Goal: Answer question/provide support: Share knowledge or assist other users

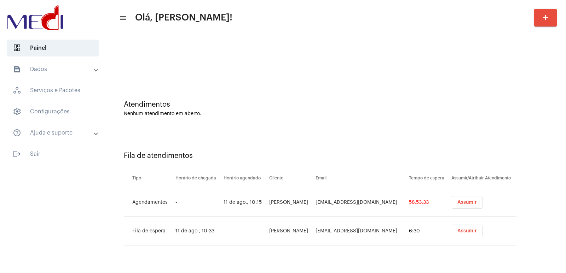
click at [472, 204] on span "Assumir" at bounding box center [466, 202] width 19 height 5
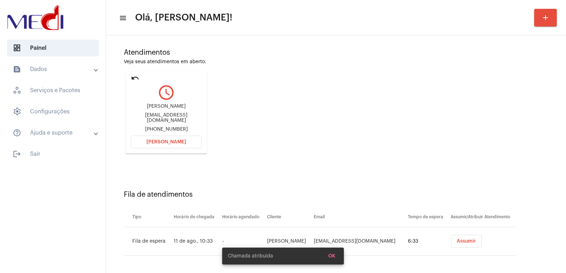
scroll to position [54, 0]
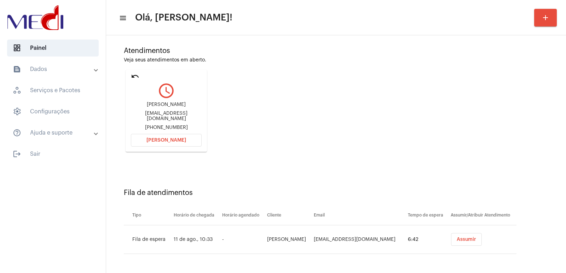
click at [161, 117] on div "Raquelfrutuoso.adv@gmail.com" at bounding box center [166, 116] width 71 height 11
copy div "Raquelfrutuoso.adv@gmail.com"
click at [185, 143] on button "[PERSON_NAME]" at bounding box center [166, 140] width 71 height 13
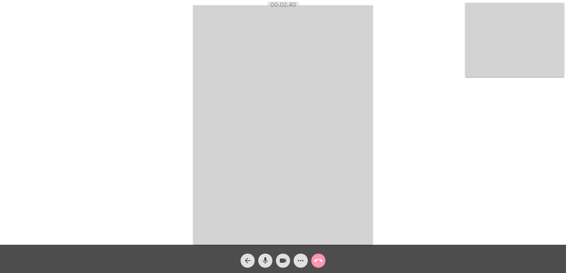
click at [152, 23] on div "Acessando Câmera e Microfone..." at bounding box center [283, 124] width 565 height 245
click at [317, 263] on mat-icon "call_end" at bounding box center [318, 261] width 8 height 8
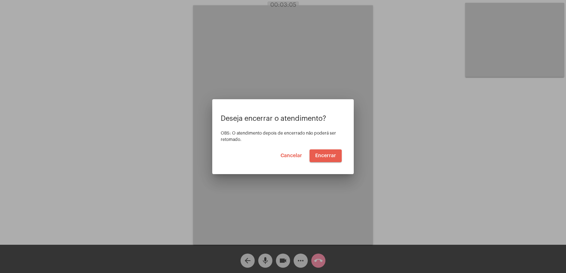
click at [324, 156] on span "Encerrar" at bounding box center [325, 156] width 21 height 5
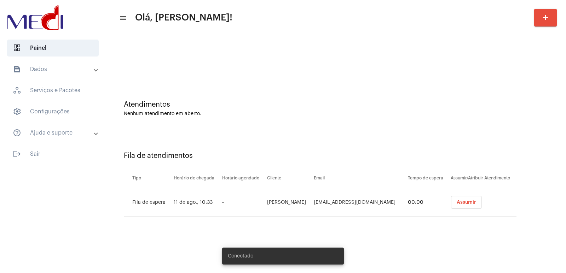
click at [461, 203] on span "Assumir" at bounding box center [466, 202] width 19 height 5
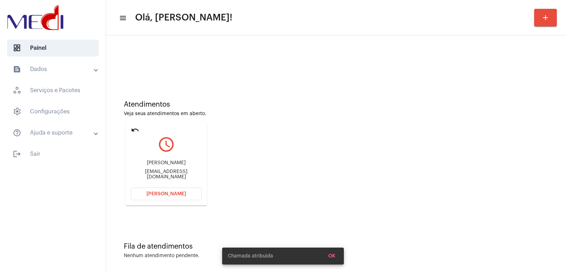
click at [168, 165] on div "Thayene Cister Alves" at bounding box center [166, 163] width 71 height 5
copy div "Thayene Cister Alves"
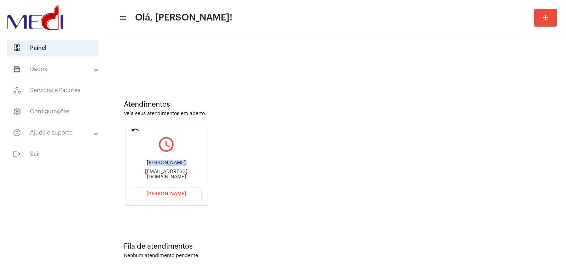
click at [180, 193] on span "[PERSON_NAME]" at bounding box center [166, 194] width 40 height 5
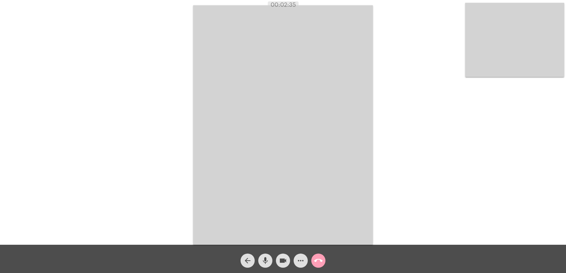
click at [319, 259] on mat-icon "call_end" at bounding box center [318, 261] width 8 height 8
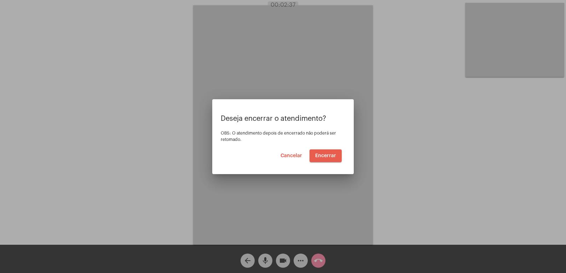
click at [327, 156] on span "Encerrar" at bounding box center [325, 156] width 21 height 5
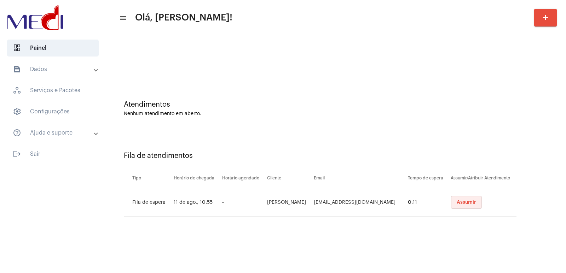
click at [467, 200] on span "Assumir" at bounding box center [466, 202] width 19 height 5
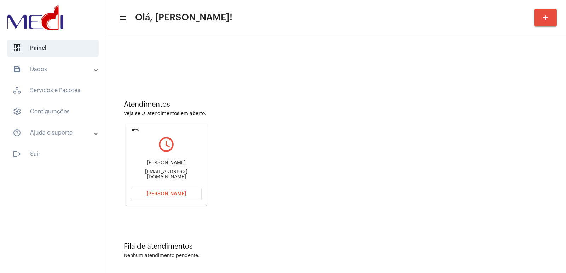
click at [158, 169] on div "[PERSON_NAME] [EMAIL_ADDRESS][DOMAIN_NAME]" at bounding box center [166, 170] width 71 height 32
click at [158, 166] on div "[PERSON_NAME]" at bounding box center [166, 163] width 71 height 5
click at [158, 166] on div "Ilma Nogueira da Silva" at bounding box center [166, 163] width 71 height 5
copy div "Ilma Nogueira da Silva"
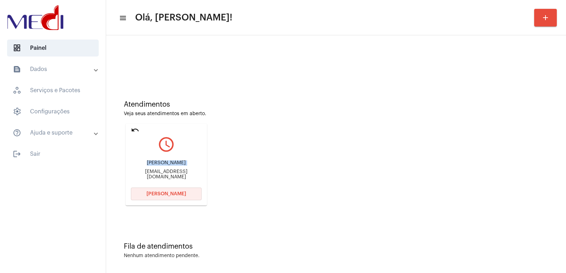
click at [181, 196] on span "[PERSON_NAME]" at bounding box center [166, 194] width 40 height 5
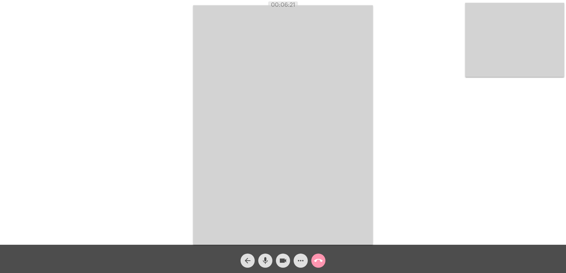
click at [319, 261] on mat-icon "call_end" at bounding box center [318, 261] width 8 height 8
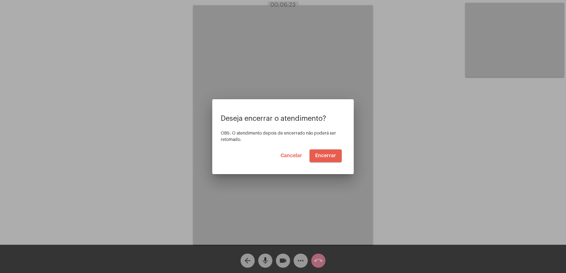
click at [327, 155] on span "Encerrar" at bounding box center [325, 156] width 21 height 5
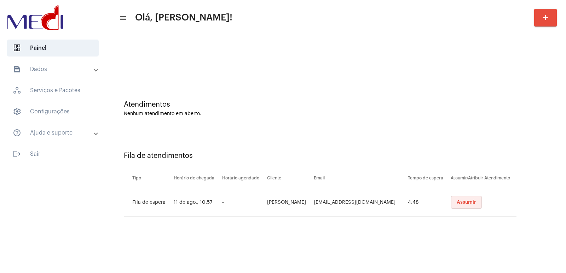
click at [459, 206] on button "Assumir" at bounding box center [466, 202] width 31 height 13
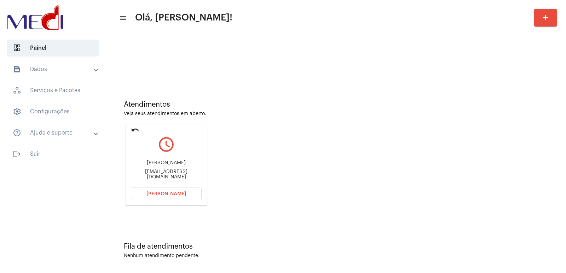
click at [153, 172] on div "Daniele oticadaniele@gmail.com" at bounding box center [166, 170] width 71 height 32
copy mat-card-content "oticadaniele@gmail.com Abrir Chamada"
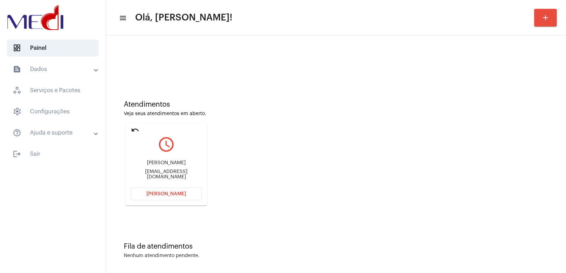
click at [163, 166] on div "Daniele" at bounding box center [166, 163] width 71 height 5
copy div "Daniele"
click at [158, 198] on button "Abrir Chamada" at bounding box center [166, 194] width 71 height 13
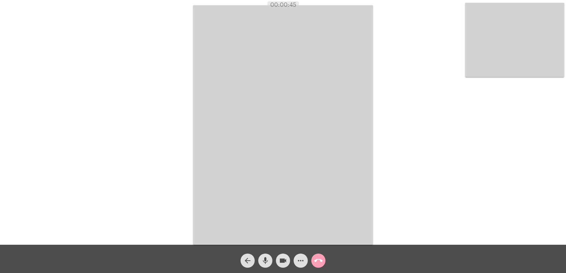
click at [317, 260] on mat-icon "call_end" at bounding box center [318, 261] width 8 height 8
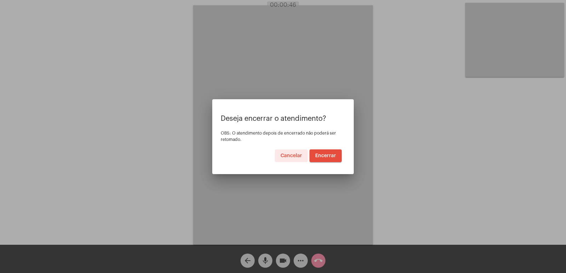
click at [331, 157] on span "Encerrar" at bounding box center [325, 156] width 21 height 5
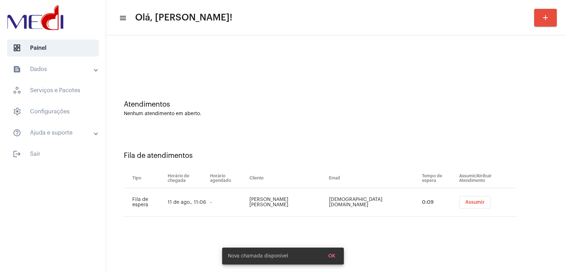
click at [472, 207] on button "Assumir" at bounding box center [475, 202] width 31 height 13
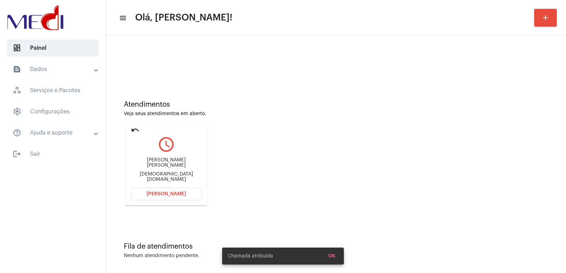
click at [155, 167] on div "Cristiano Santos de Oliveira" at bounding box center [166, 163] width 71 height 11
copy div "Cristiano Santos de Oliveira"
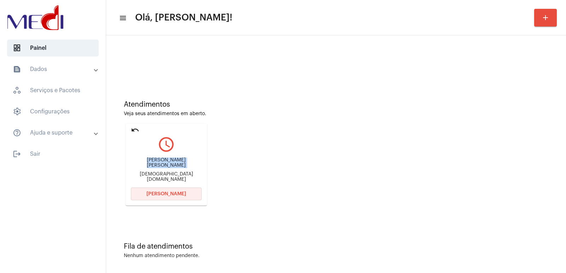
click at [190, 189] on button "[PERSON_NAME]" at bounding box center [166, 194] width 71 height 13
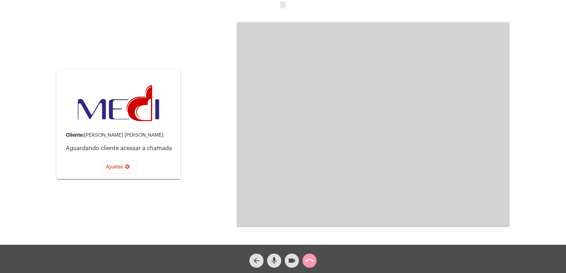
click at [313, 260] on mat-icon "call_end" at bounding box center [309, 261] width 8 height 8
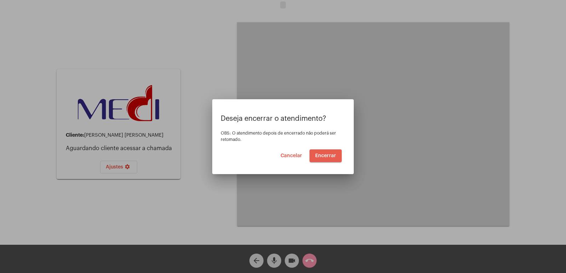
click at [325, 155] on span "Encerrar" at bounding box center [325, 156] width 21 height 5
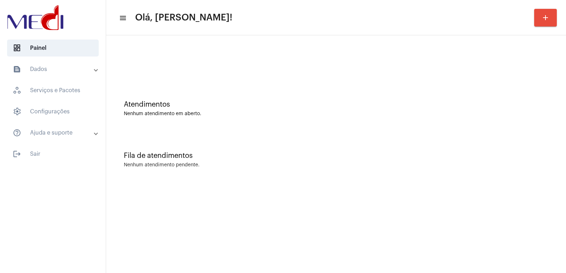
drag, startPoint x: 195, startPoint y: 128, endPoint x: 131, endPoint y: 84, distance: 77.7
click at [182, 117] on div "Atendimentos Nenhum atendimento em aberto. Fila de atendimentos Nenhum atendime…" at bounding box center [336, 110] width 453 height 143
drag, startPoint x: 359, startPoint y: 170, endPoint x: 319, endPoint y: 128, distance: 57.6
click at [357, 168] on div "Fila de atendimentos Nenhum atendimento pendente." at bounding box center [336, 156] width 453 height 51
drag, startPoint x: 191, startPoint y: 212, endPoint x: 195, endPoint y: 253, distance: 42.0
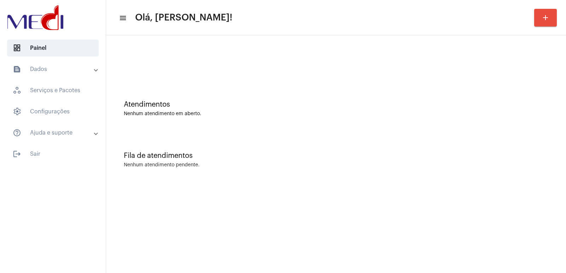
click at [193, 212] on mat-sidenav-content "menu Olá, [PERSON_NAME]! add Atendimentos Nenhum atendimento em aberto. Fila de…" at bounding box center [336, 136] width 460 height 273
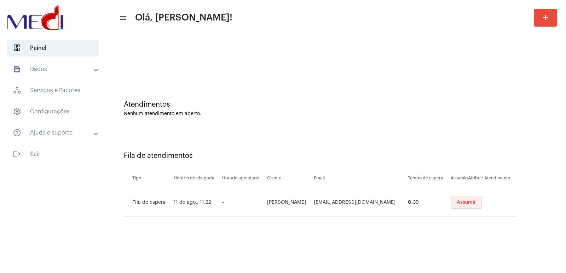
drag, startPoint x: 465, startPoint y: 207, endPoint x: 419, endPoint y: 224, distance: 48.6
click at [464, 207] on button "Assumir" at bounding box center [466, 202] width 31 height 13
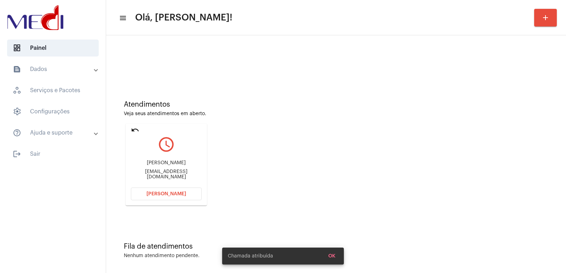
click at [271, 115] on div "Veja seus atendimentos em aberto." at bounding box center [336, 113] width 425 height 5
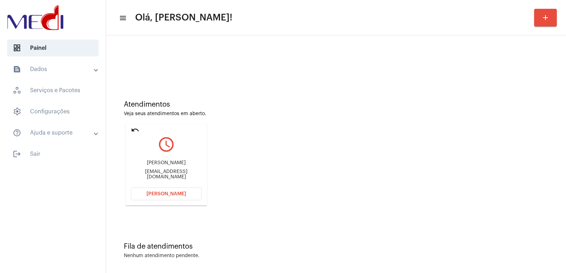
click at [163, 174] on div "[EMAIL_ADDRESS][DOMAIN_NAME]" at bounding box center [166, 174] width 71 height 11
copy mat-card-content "[EMAIL_ADDRESS][DOMAIN_NAME] [PERSON_NAME]"
click at [172, 162] on div "Francisco Francismar.racepneus@gmail.com" at bounding box center [166, 170] width 71 height 32
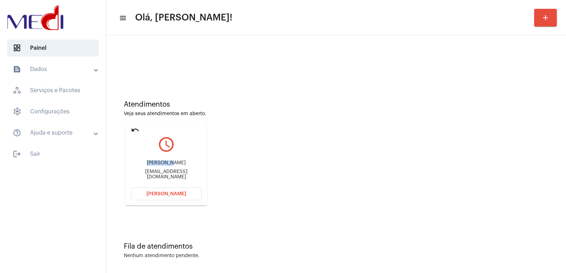
click at [171, 163] on div "Francisco Francismar.racepneus@gmail.com" at bounding box center [166, 170] width 71 height 32
click at [170, 163] on div "Francisco" at bounding box center [166, 163] width 71 height 5
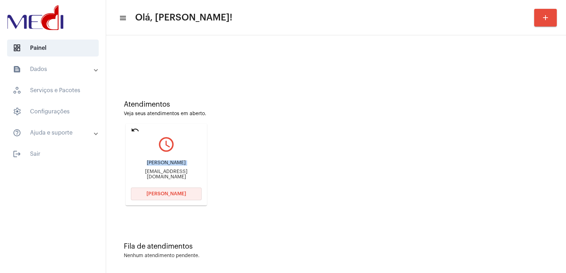
click at [166, 198] on button "[PERSON_NAME]" at bounding box center [166, 194] width 71 height 13
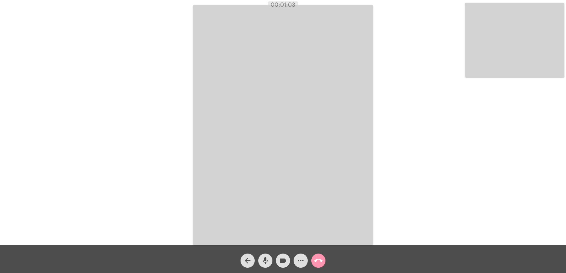
click at [396, 161] on div "Acessando Câmera e Microfone..." at bounding box center [283, 124] width 565 height 245
click at [427, 131] on div "Acessando Câmera e Microfone..." at bounding box center [283, 124] width 565 height 245
drag, startPoint x: 283, startPoint y: 264, endPoint x: 278, endPoint y: 264, distance: 4.6
click at [283, 264] on mat-icon "videocam" at bounding box center [283, 261] width 8 height 8
click at [266, 261] on mat-icon "mic" at bounding box center [265, 261] width 8 height 8
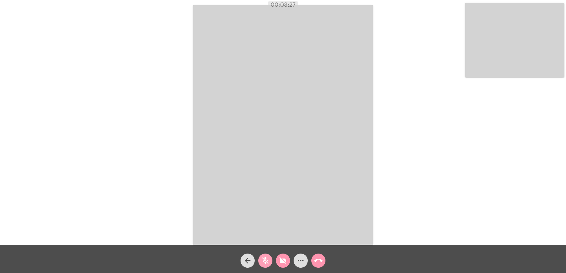
click at [268, 259] on mat-icon "mic_off" at bounding box center [265, 261] width 8 height 8
click at [283, 259] on mat-icon "videocam_off" at bounding box center [283, 261] width 8 height 8
click at [324, 259] on button "call_end" at bounding box center [318, 261] width 14 height 14
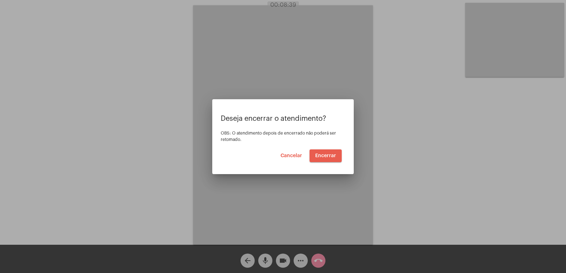
click at [330, 152] on button "Encerrar" at bounding box center [326, 156] width 32 height 13
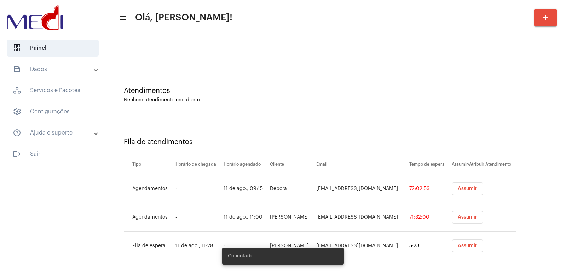
scroll to position [20, 0]
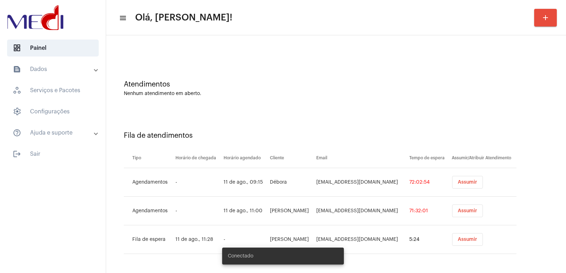
click at [462, 181] on span "Assumir" at bounding box center [467, 182] width 19 height 5
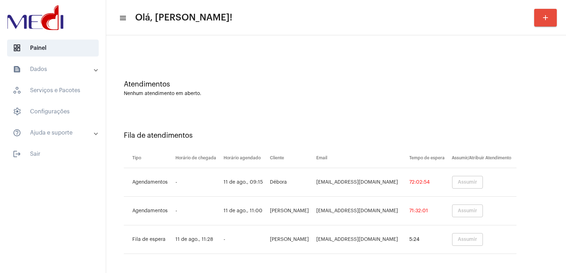
scroll to position [0, 0]
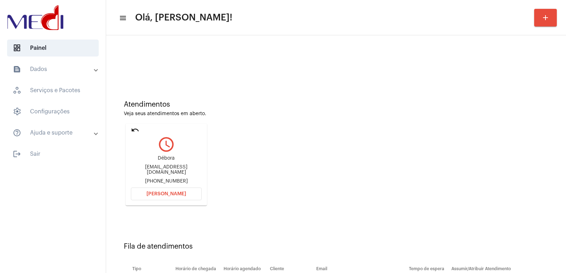
drag, startPoint x: 488, startPoint y: 184, endPoint x: 487, endPoint y: 179, distance: 5.4
click at [488, 184] on div "Atendimentos Veja seus atendimentos em aberto. undo query_builder Débora [EMAIL…" at bounding box center [336, 151] width 453 height 142
drag, startPoint x: 150, startPoint y: 178, endPoint x: 152, endPoint y: 171, distance: 7.3
click at [151, 174] on div "Débora [EMAIL_ADDRESS][DOMAIN_NAME] [PHONE_NUMBER]" at bounding box center [166, 170] width 71 height 32
click at [153, 169] on div "[EMAIL_ADDRESS][DOMAIN_NAME]" at bounding box center [166, 170] width 71 height 11
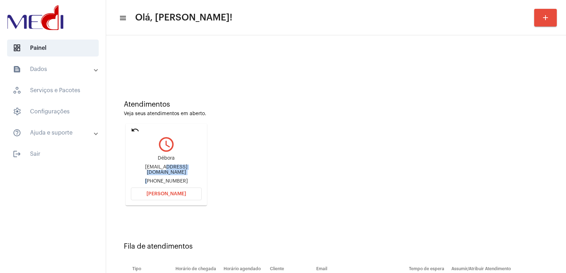
click at [154, 169] on div "[EMAIL_ADDRESS][DOMAIN_NAME]" at bounding box center [166, 170] width 71 height 11
click at [189, 194] on button "[PERSON_NAME]" at bounding box center [166, 194] width 71 height 13
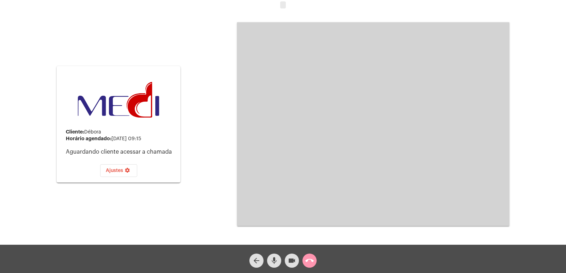
click at [305, 263] on mat-icon "call_end" at bounding box center [309, 261] width 8 height 8
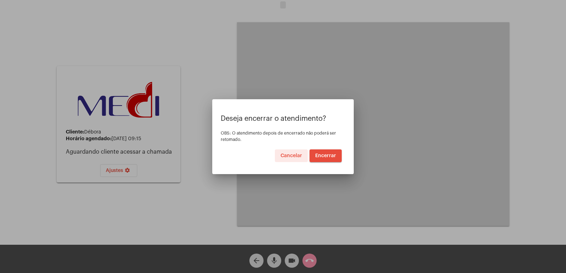
click at [323, 154] on span "Encerrar" at bounding box center [325, 156] width 21 height 5
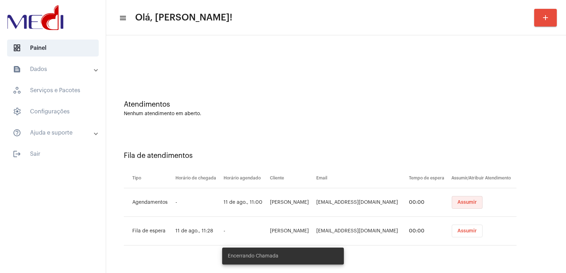
click at [462, 205] on span "Assumir" at bounding box center [466, 202] width 19 height 5
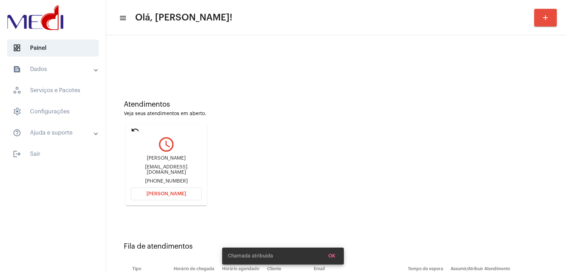
click at [170, 161] on div "[PERSON_NAME]" at bounding box center [166, 158] width 71 height 5
click at [170, 161] on div "Endrigo Jaccoud Larini" at bounding box center [166, 158] width 71 height 5
copy div "Endrigo Jaccoud Larini"
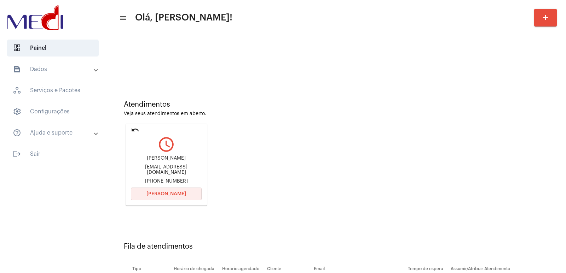
click at [142, 192] on button "[PERSON_NAME]" at bounding box center [166, 194] width 71 height 13
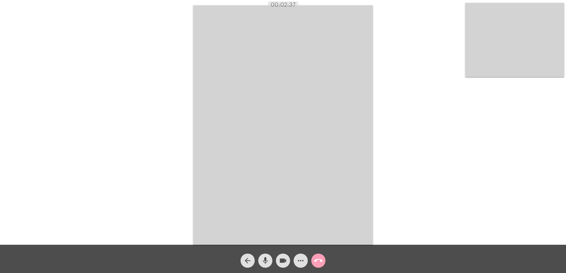
click at [322, 258] on mat-icon "call_end" at bounding box center [318, 261] width 8 height 8
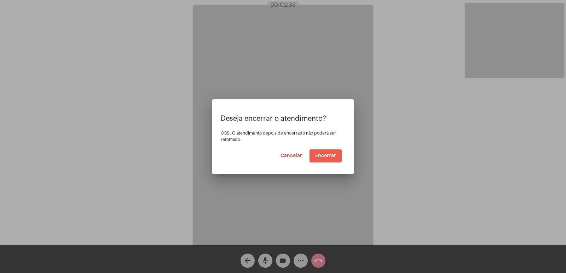
click at [320, 152] on button "Encerrar" at bounding box center [326, 156] width 32 height 13
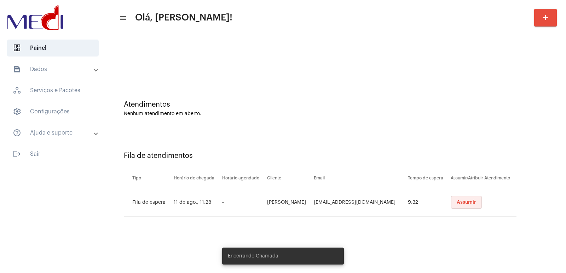
click at [463, 207] on button "Assumir" at bounding box center [466, 202] width 31 height 13
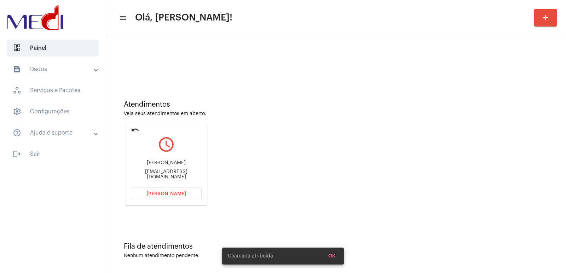
click at [168, 168] on div "Mariana Lurago mariana.lurago@yahoo.com" at bounding box center [166, 170] width 71 height 32
click at [168, 166] on div "Mariana Lurago" at bounding box center [166, 163] width 71 height 5
copy div "Mariana Lurago"
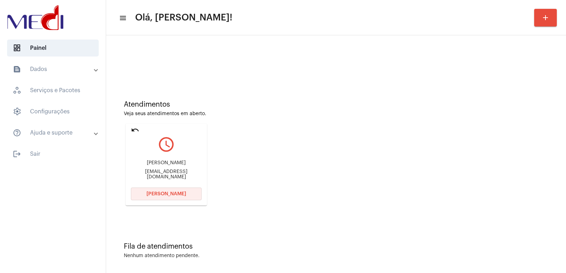
click at [169, 189] on button "[PERSON_NAME]" at bounding box center [166, 194] width 71 height 13
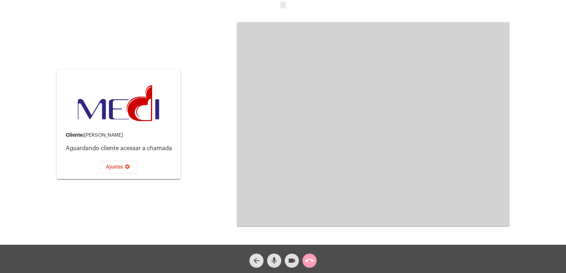
click at [310, 262] on mat-icon "call_end" at bounding box center [309, 261] width 8 height 8
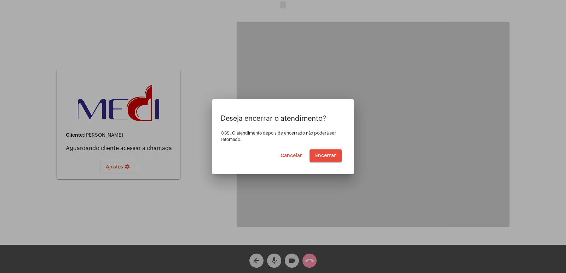
click at [332, 145] on div "Deseja encerrar o atendimento? OBS: O atendimento depois de encerrado não poder…" at bounding box center [283, 138] width 125 height 47
click at [328, 155] on span "Encerrar" at bounding box center [325, 156] width 21 height 5
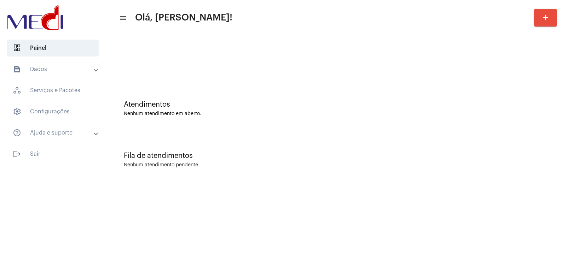
drag, startPoint x: 359, startPoint y: 171, endPoint x: 352, endPoint y: 172, distance: 7.5
click at [354, 173] on div "Fila de atendimentos Nenhum atendimento pendente." at bounding box center [336, 156] width 453 height 51
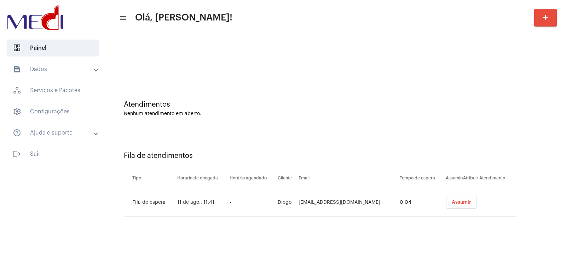
click at [446, 199] on button "Assumir" at bounding box center [461, 202] width 31 height 13
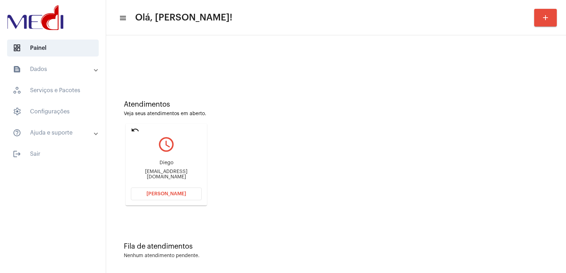
click at [312, 44] on div at bounding box center [336, 59] width 453 height 41
click at [166, 174] on div "[EMAIL_ADDRESS][DOMAIN_NAME]" at bounding box center [166, 174] width 71 height 11
copy mat-card-content "[EMAIL_ADDRESS][DOMAIN_NAME] Abrir Chamada"
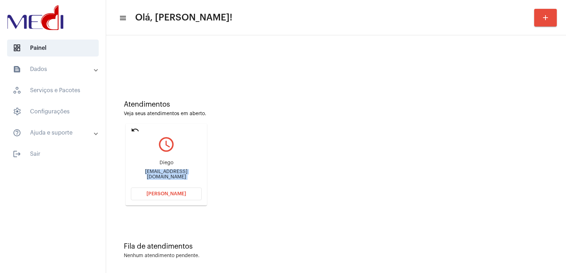
click at [183, 191] on button "[PERSON_NAME]" at bounding box center [166, 194] width 71 height 13
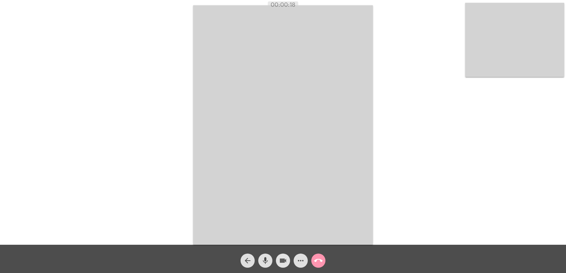
click at [276, 260] on button "videocam" at bounding box center [283, 261] width 14 height 14
click at [268, 261] on mat-icon "mic" at bounding box center [265, 261] width 8 height 8
click at [266, 261] on mat-icon "mic_off" at bounding box center [265, 261] width 8 height 8
click at [279, 262] on mat-icon "videocam_off" at bounding box center [283, 261] width 8 height 8
click at [267, 259] on mat-icon "mic" at bounding box center [265, 261] width 8 height 8
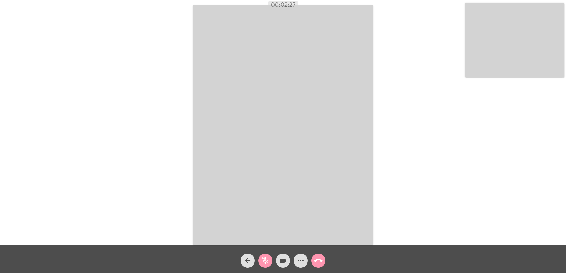
click at [280, 257] on mat-icon "videocam" at bounding box center [283, 261] width 8 height 8
click at [260, 257] on button "mic_off" at bounding box center [265, 261] width 14 height 14
click at [283, 260] on mat-icon "videocam_off" at bounding box center [283, 261] width 8 height 8
click at [319, 260] on mat-icon "call_end" at bounding box center [318, 261] width 8 height 8
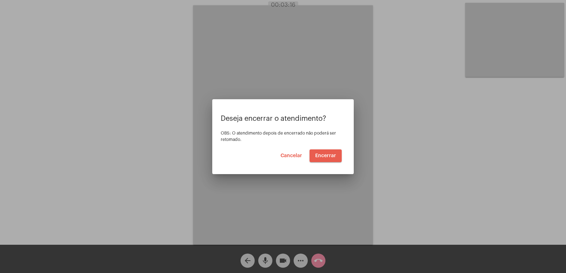
click at [335, 152] on button "Encerrar" at bounding box center [326, 156] width 32 height 13
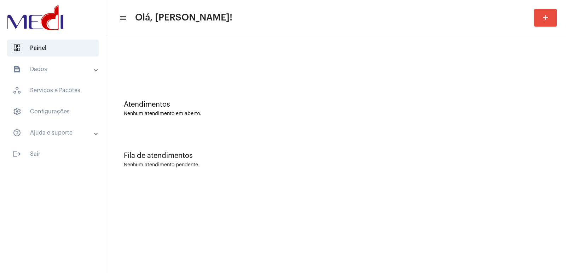
click at [239, 172] on div "Fila de atendimentos Nenhum atendimento pendente." at bounding box center [336, 156] width 453 height 51
click at [193, 93] on div "Atendimentos Nenhum atendimento em aberto." at bounding box center [336, 105] width 453 height 51
click at [149, 184] on div "Atendimentos Nenhum atendimento em aberto. Fila de atendimentos Nenhum atendime…" at bounding box center [336, 110] width 460 height 150
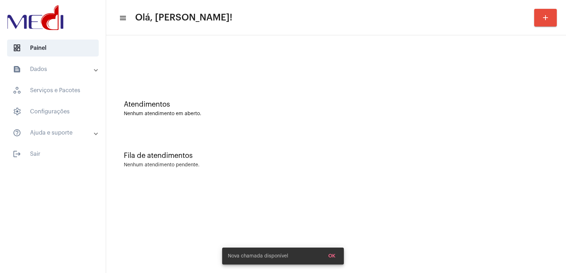
click at [197, 150] on div "Fila de atendimentos Nenhum atendimento pendente." at bounding box center [336, 156] width 453 height 51
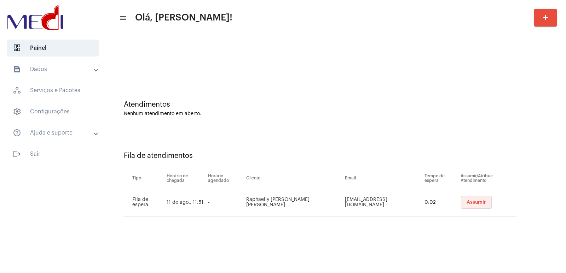
click at [469, 206] on button "Assumir" at bounding box center [476, 202] width 31 height 13
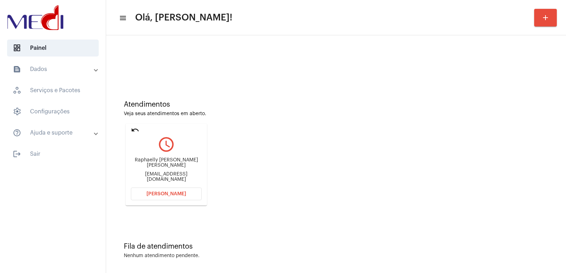
click at [155, 162] on div "Raphaelly maria de oliveira Alves" at bounding box center [166, 163] width 71 height 11
copy div "Raphaelly maria de oliveira Alves"
click at [187, 191] on button "Abrir Chamada" at bounding box center [166, 194] width 71 height 13
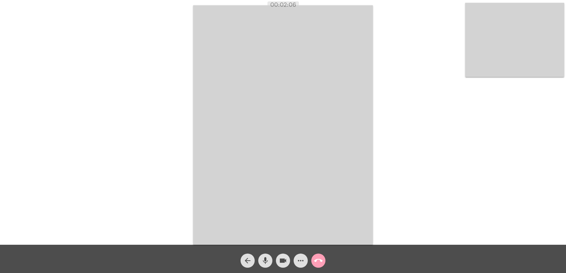
click at [321, 260] on mat-icon "call_end" at bounding box center [318, 261] width 8 height 8
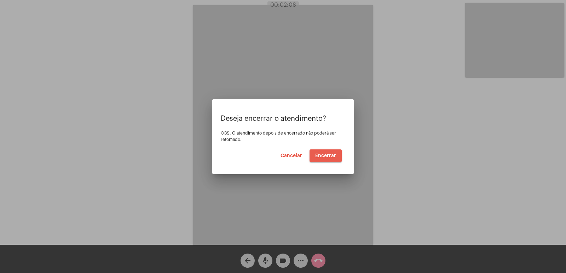
click at [327, 157] on span "Encerrar" at bounding box center [325, 156] width 21 height 5
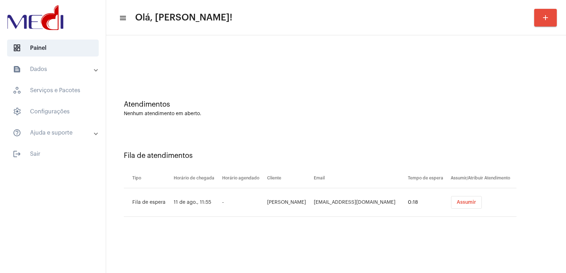
click at [480, 201] on button "Assumir" at bounding box center [466, 202] width 31 height 13
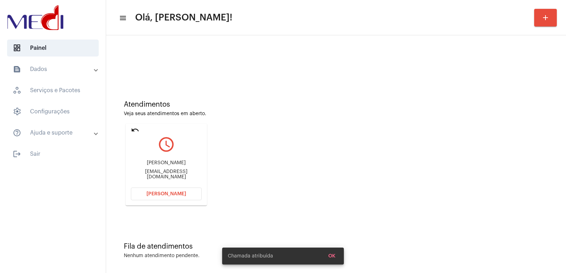
click at [152, 166] on div "Carlos Eduardo lima Baia" at bounding box center [166, 163] width 71 height 5
copy div "Carlos Eduardo lima Baia"
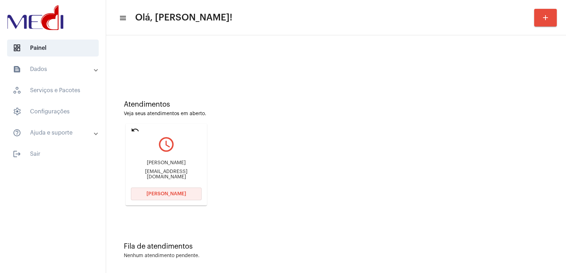
click at [170, 194] on span "Abrir Chamada" at bounding box center [166, 194] width 40 height 5
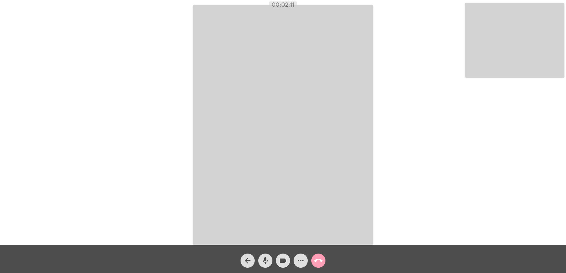
click at [317, 259] on mat-icon "call_end" at bounding box center [318, 261] width 8 height 8
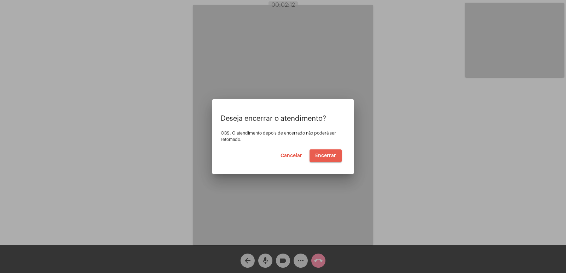
click at [332, 154] on span "Encerrar" at bounding box center [325, 156] width 21 height 5
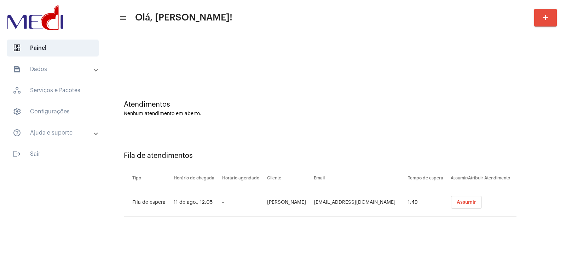
click at [457, 203] on span "Assumir" at bounding box center [466, 202] width 19 height 5
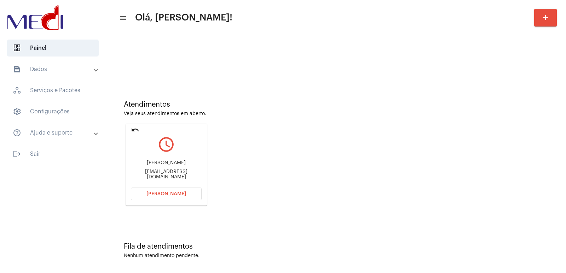
click at [169, 166] on div "Liliane fontes" at bounding box center [166, 163] width 71 height 5
click at [168, 166] on div "Liliane fontes" at bounding box center [166, 163] width 71 height 5
click at [167, 166] on div "Liliane fontes" at bounding box center [166, 163] width 71 height 5
copy div "Liliane fontes"
click at [167, 192] on span "Abrir Chamada" at bounding box center [166, 194] width 40 height 5
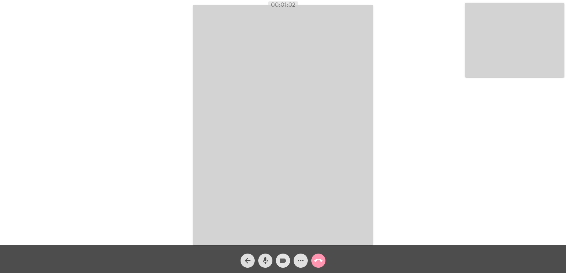
click at [287, 256] on span "videocam" at bounding box center [283, 261] width 8 height 14
click at [264, 263] on mat-icon "mic" at bounding box center [265, 261] width 8 height 8
click at [368, 115] on video at bounding box center [283, 125] width 180 height 240
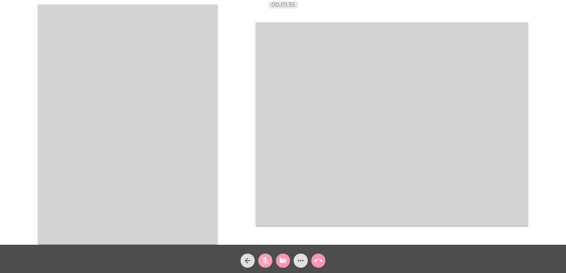
click at [269, 255] on span "mic_off" at bounding box center [265, 261] width 8 height 14
click at [280, 259] on mat-icon "videocam_off" at bounding box center [283, 261] width 8 height 8
click at [189, 142] on video at bounding box center [128, 125] width 180 height 240
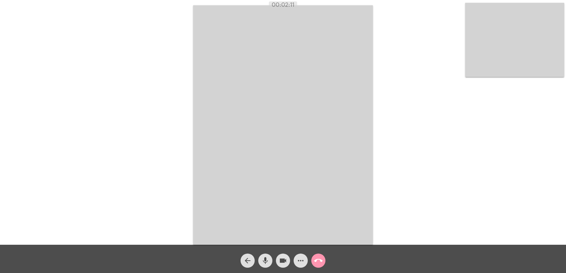
click at [317, 260] on mat-icon "call_end" at bounding box center [318, 261] width 8 height 8
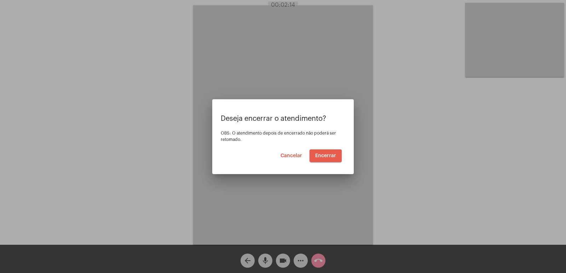
click at [324, 156] on span "Encerrar" at bounding box center [325, 156] width 21 height 5
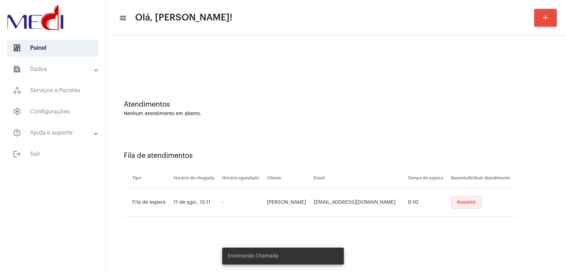
click at [470, 203] on span "Assumir" at bounding box center [466, 202] width 19 height 5
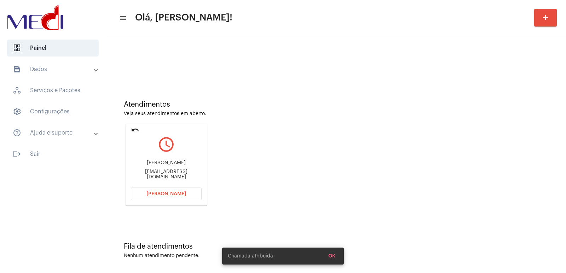
click at [167, 166] on div "Cláudio Evangelista" at bounding box center [166, 163] width 71 height 5
copy div "Cláudio Evangelista"
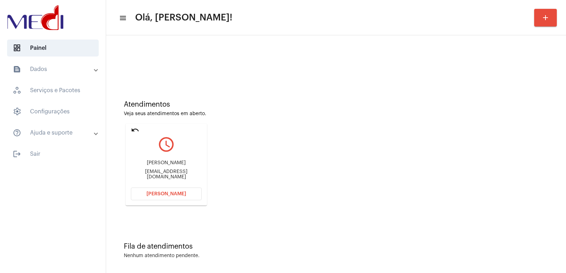
click at [172, 187] on mat-card "undo query_builder Cláudio Evangelista rejaniamarcia2015@gmail.com Abrir Chamada" at bounding box center [166, 165] width 81 height 82
click at [172, 192] on span "Abrir Chamada" at bounding box center [166, 194] width 40 height 5
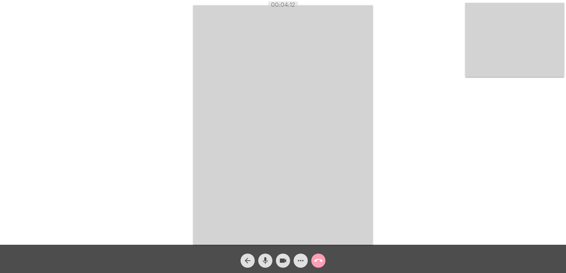
click at [322, 257] on mat-icon "call_end" at bounding box center [318, 261] width 8 height 8
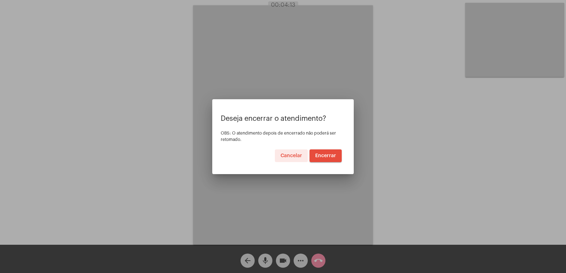
click at [330, 154] on span "Encerrar" at bounding box center [325, 156] width 21 height 5
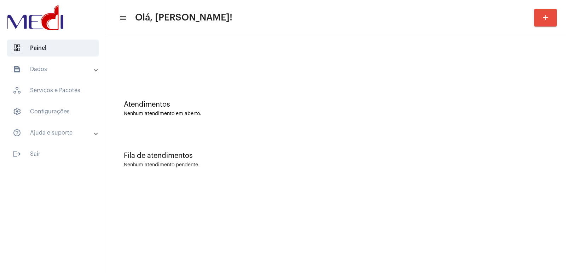
drag, startPoint x: 174, startPoint y: 276, endPoint x: 180, endPoint y: 278, distance: 5.9
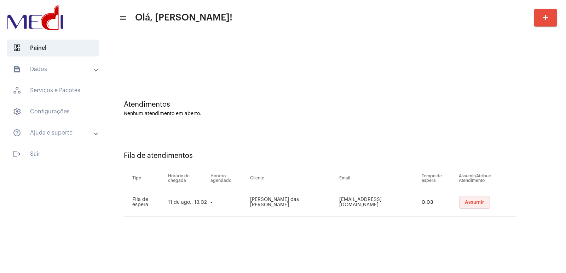
click at [467, 206] on button "Assumir" at bounding box center [474, 202] width 31 height 13
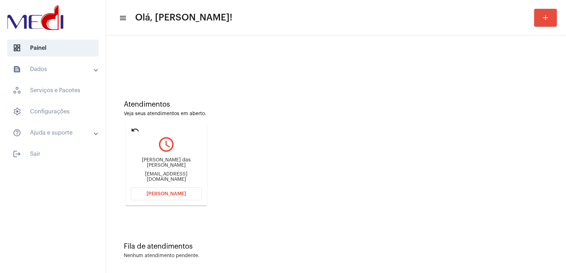
click at [169, 164] on div "Diego Oliveira das Neves" at bounding box center [166, 163] width 71 height 11
copy div "Diego Oliveira das Neves"
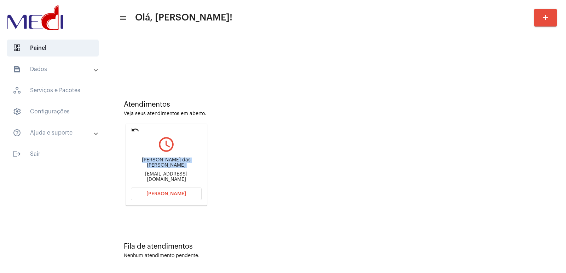
click at [162, 198] on button "Abrir Chamada" at bounding box center [166, 194] width 71 height 13
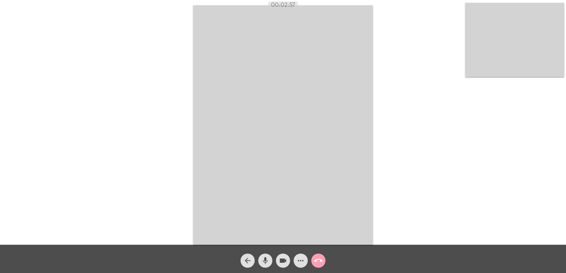
click at [315, 258] on mat-icon "call_end" at bounding box center [318, 261] width 8 height 8
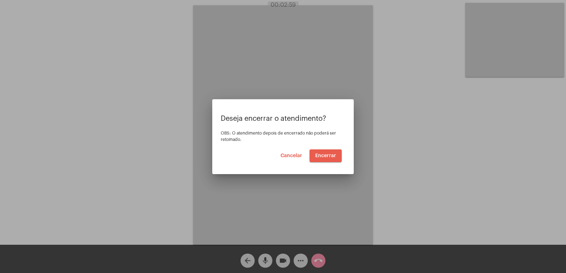
click at [331, 159] on button "Encerrar" at bounding box center [326, 156] width 32 height 13
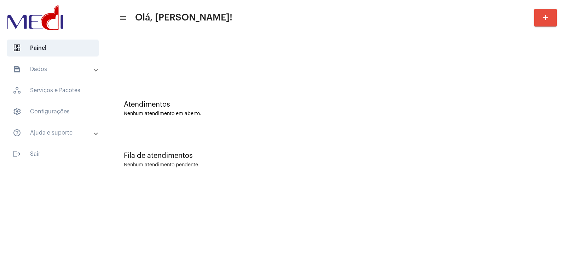
drag, startPoint x: 363, startPoint y: 146, endPoint x: 269, endPoint y: 104, distance: 102.6
click at [362, 137] on div "Fila de atendimentos Nenhum atendimento pendente." at bounding box center [336, 156] width 453 height 51
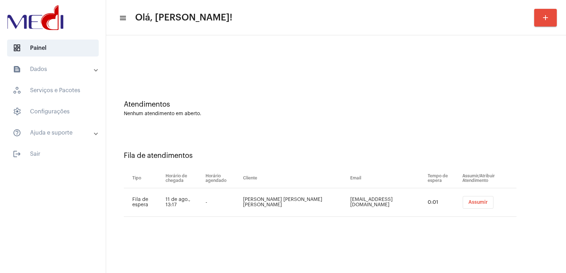
drag, startPoint x: 513, startPoint y: 192, endPoint x: 566, endPoint y: 160, distance: 62.1
drag, startPoint x: 566, startPoint y: 160, endPoint x: 469, endPoint y: 203, distance: 105.3
click at [469, 203] on span "Assumir" at bounding box center [477, 202] width 19 height 5
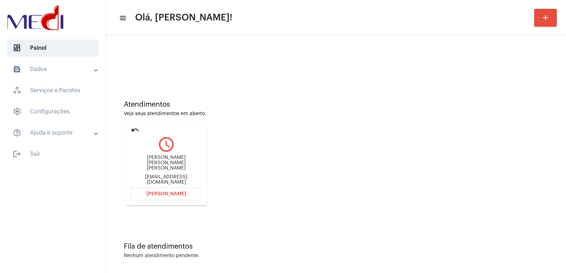
click at [144, 166] on div "Joana maria da cruz oliveira" at bounding box center [166, 163] width 71 height 16
click at [144, 166] on div "[PERSON_NAME] [PERSON_NAME] [PERSON_NAME]" at bounding box center [166, 163] width 71 height 16
copy div "Joana maria da cruz oliveira"
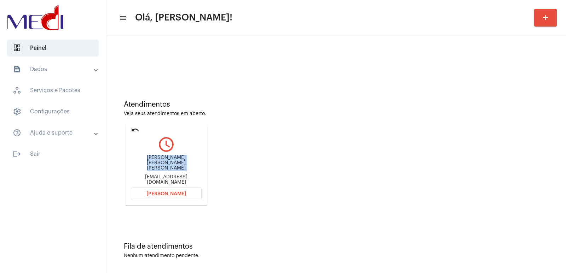
click at [172, 189] on button "Abrir Chamada" at bounding box center [166, 194] width 71 height 13
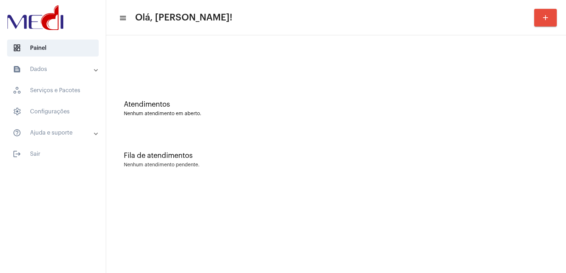
click at [460, 155] on div "Fila de atendimentos" at bounding box center [336, 156] width 425 height 8
click at [248, 146] on div "Fila de atendimentos Nenhum atendimento pendente." at bounding box center [336, 156] width 453 height 51
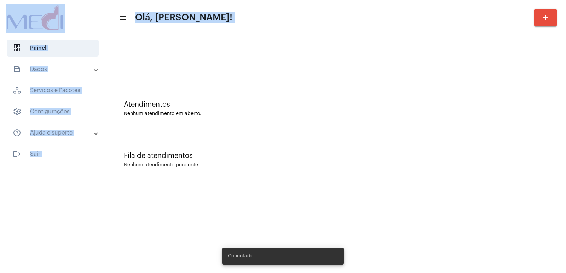
drag, startPoint x: 7, startPoint y: 3, endPoint x: 240, endPoint y: 142, distance: 270.7
click at [253, 211] on mat-sidenav-container "dashboard Painel text_snippet_outlined Dados history_outlined Histórico schedul…" at bounding box center [283, 136] width 566 height 273
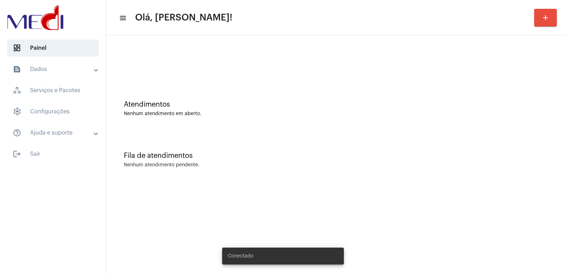
click at [249, 94] on div "Atendimentos Nenhum atendimento em aberto." at bounding box center [336, 105] width 453 height 51
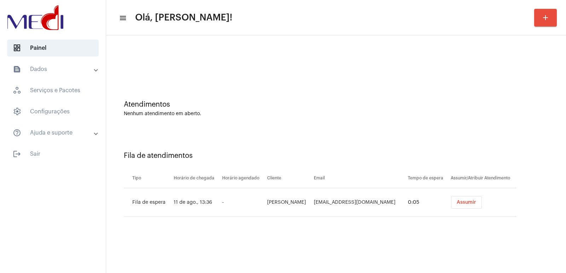
click at [468, 197] on button "Assumir" at bounding box center [466, 202] width 31 height 13
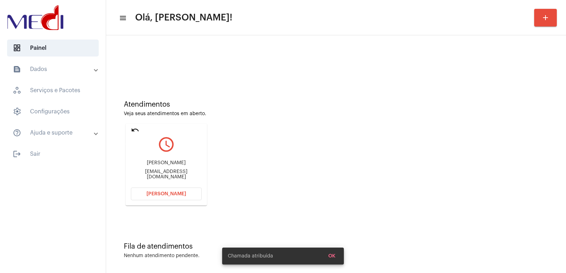
click at [138, 130] on mat-icon "undo" at bounding box center [135, 130] width 8 height 8
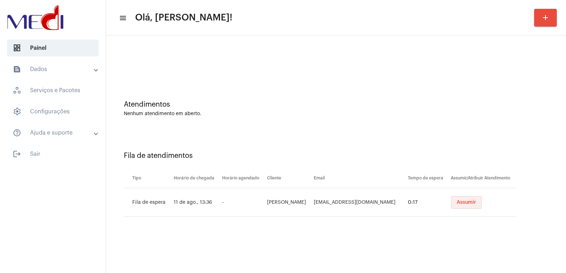
click at [467, 202] on span "Assumir" at bounding box center [466, 202] width 19 height 5
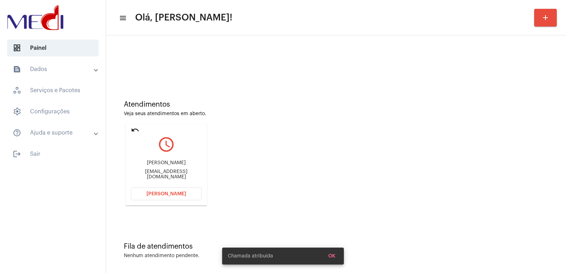
click at [163, 166] on div "[PERSON_NAME]" at bounding box center [166, 163] width 71 height 5
click at [163, 165] on div "[PERSON_NAME]" at bounding box center [166, 163] width 71 height 5
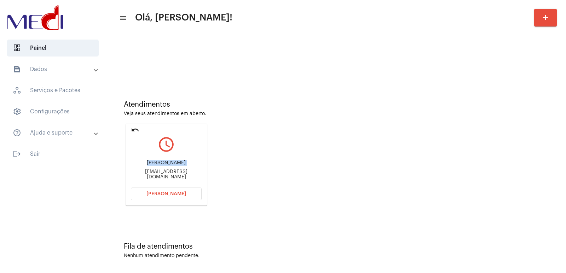
copy div "[PERSON_NAME]"
click at [185, 194] on button "[PERSON_NAME]" at bounding box center [166, 194] width 71 height 13
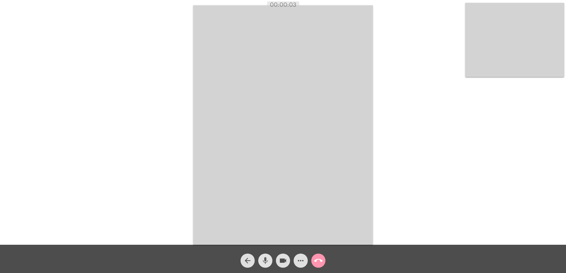
click at [269, 265] on mat-icon "mic" at bounding box center [265, 261] width 8 height 8
click at [283, 263] on mat-icon "videocam" at bounding box center [283, 261] width 8 height 8
click at [284, 263] on mat-icon "videocam_off" at bounding box center [283, 261] width 8 height 8
click at [270, 263] on button "mic_off" at bounding box center [265, 261] width 14 height 14
drag, startPoint x: 471, startPoint y: 151, endPoint x: 467, endPoint y: 151, distance: 3.9
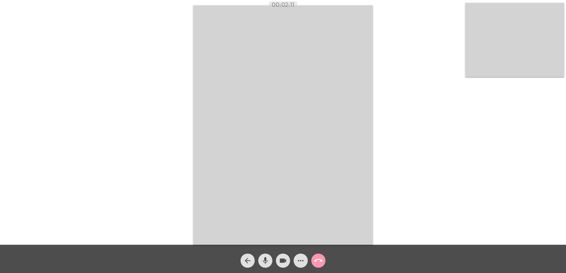
click at [471, 151] on div "Acessando Câmera e Microfone..." at bounding box center [283, 124] width 565 height 245
click at [368, 145] on video at bounding box center [283, 125] width 180 height 240
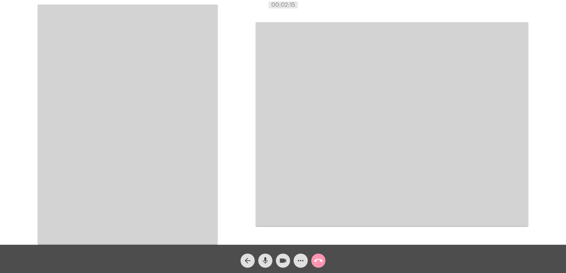
click at [206, 101] on video at bounding box center [128, 125] width 180 height 240
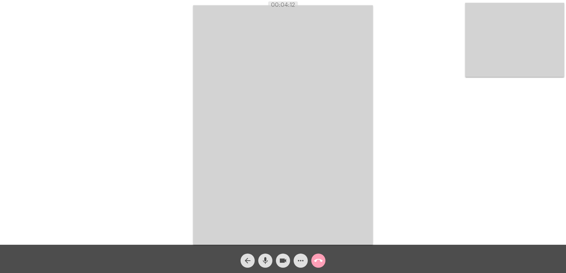
click at [317, 262] on mat-icon "call_end" at bounding box center [318, 261] width 8 height 8
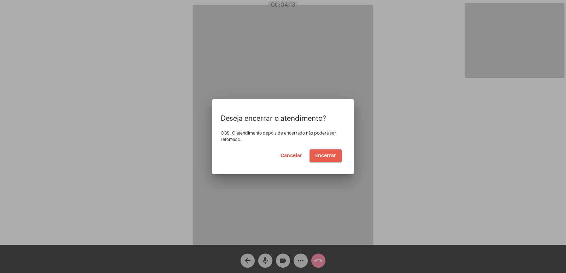
click at [325, 157] on span "Encerrar" at bounding box center [325, 156] width 21 height 5
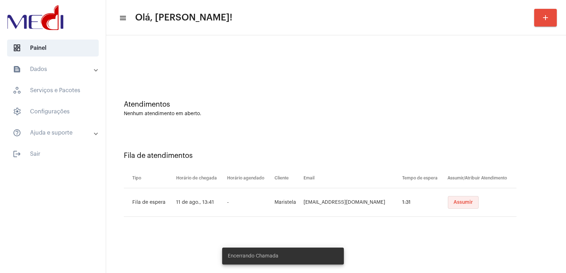
click at [464, 203] on span "Assumir" at bounding box center [463, 202] width 19 height 5
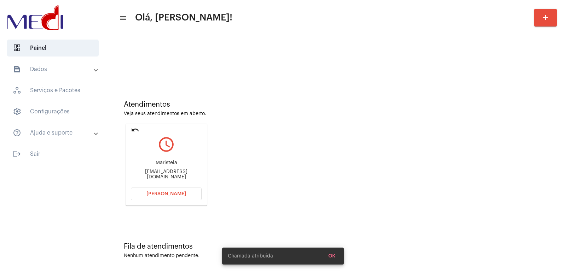
click at [165, 165] on div "Maristela" at bounding box center [166, 163] width 71 height 5
copy div "Maristela"
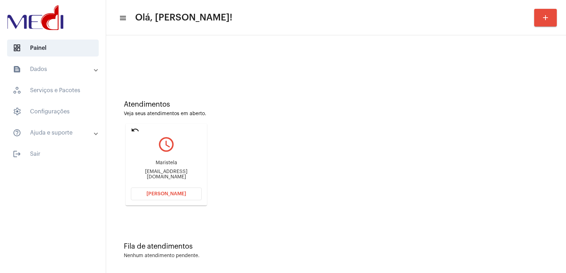
drag, startPoint x: 294, startPoint y: 209, endPoint x: 273, endPoint y: 192, distance: 26.7
click at [294, 208] on div "Atendimentos Veja seus atendimentos em aberto. undo query_builder [PERSON_NAME]…" at bounding box center [336, 151] width 453 height 142
click at [158, 166] on div "Maristela" at bounding box center [166, 163] width 71 height 5
copy div "Maristela"
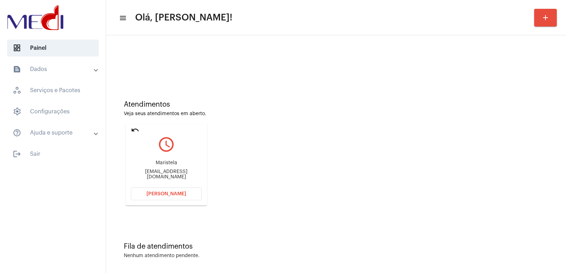
click at [163, 191] on button "[PERSON_NAME]" at bounding box center [166, 194] width 71 height 13
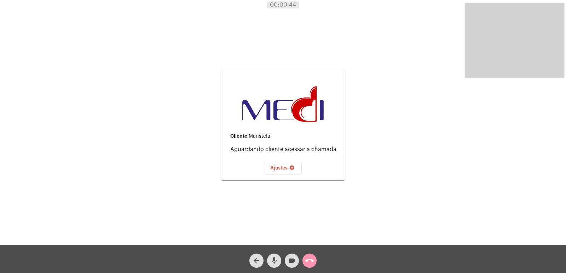
click at [304, 259] on button "call_end" at bounding box center [309, 261] width 14 height 14
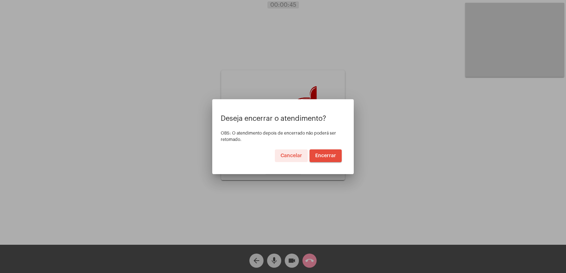
click at [319, 151] on button "Encerrar" at bounding box center [326, 156] width 32 height 13
